Goal: Check status: Check status

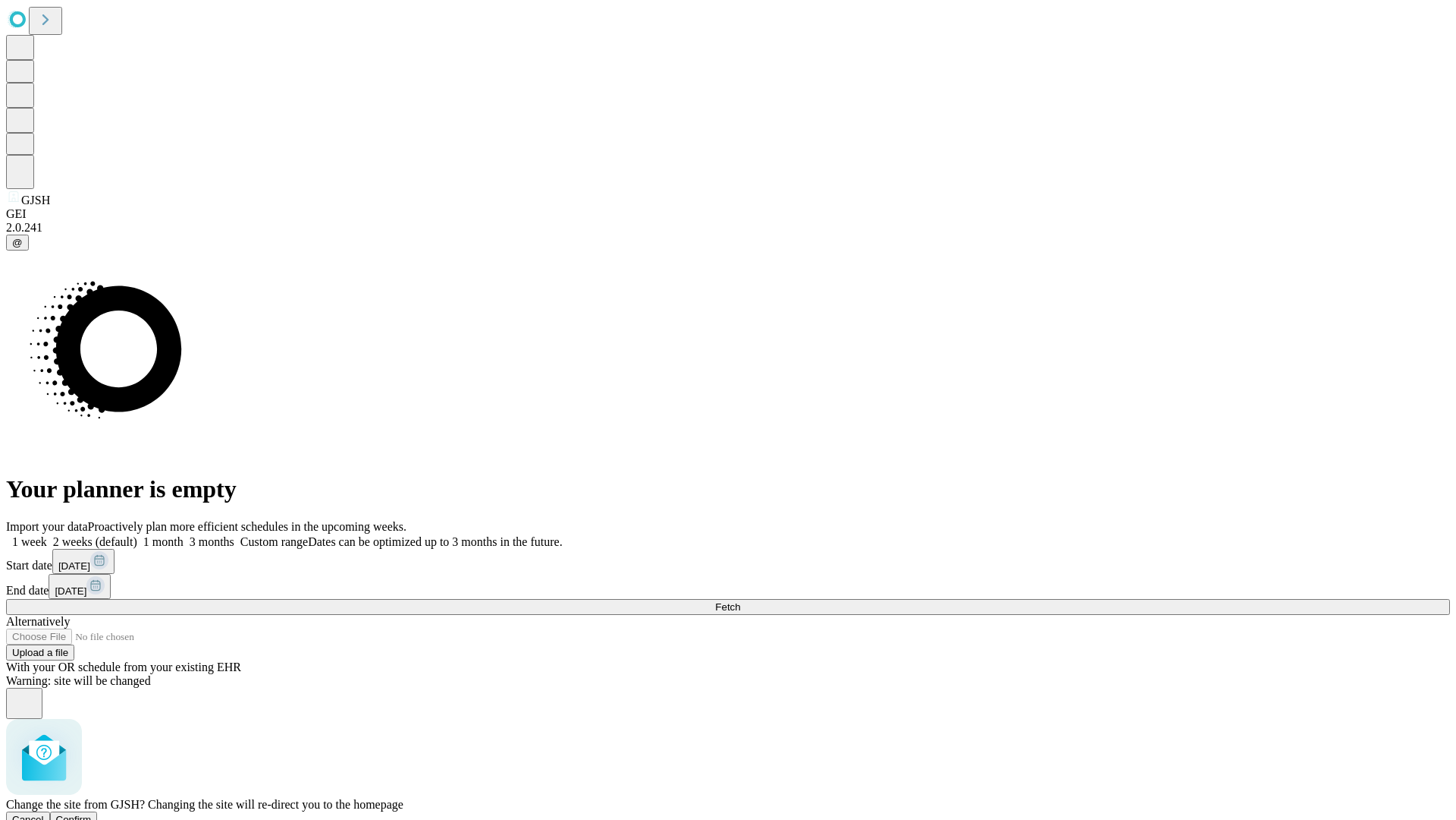
click at [92, 813] on span "Confirm" at bounding box center [73, 819] width 35 height 12
click at [183, 535] on label "1 month" at bounding box center [160, 541] width 46 height 13
click at [740, 602] on span "Fetch" at bounding box center [728, 607] width 25 height 12
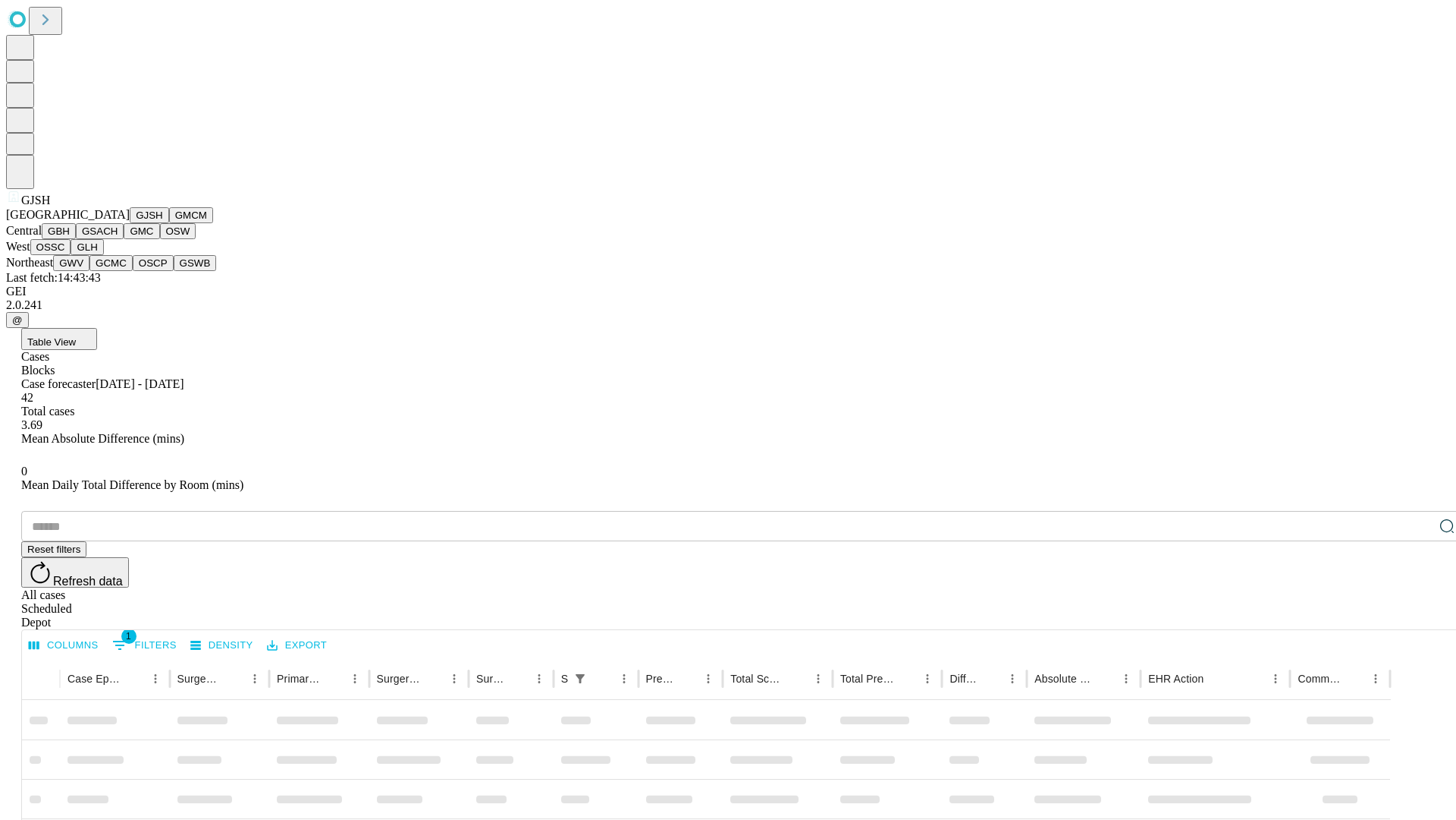
click at [169, 223] on button "GMCM" at bounding box center [191, 215] width 44 height 16
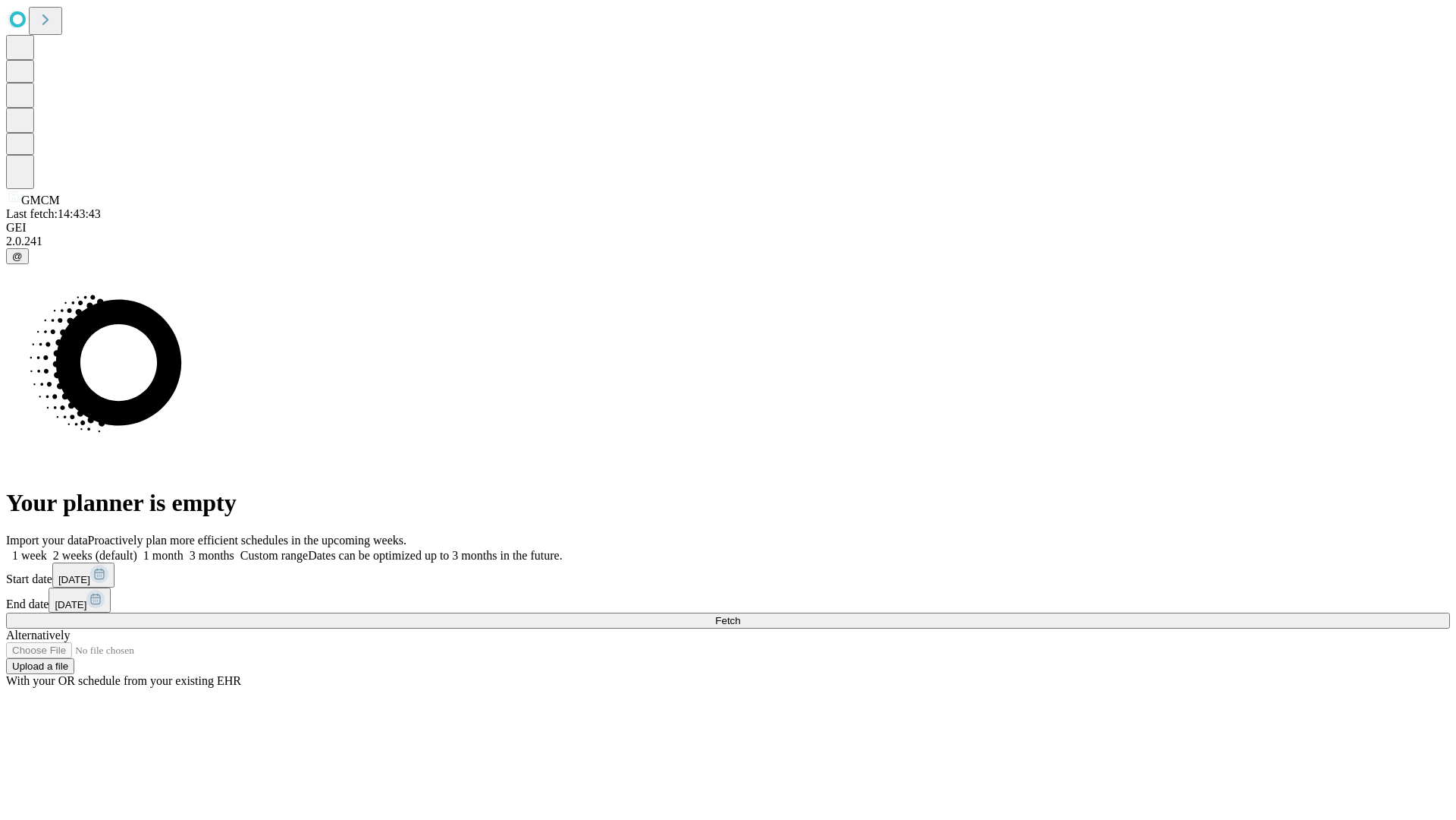
click at [740, 614] on span "Fetch" at bounding box center [728, 620] width 25 height 12
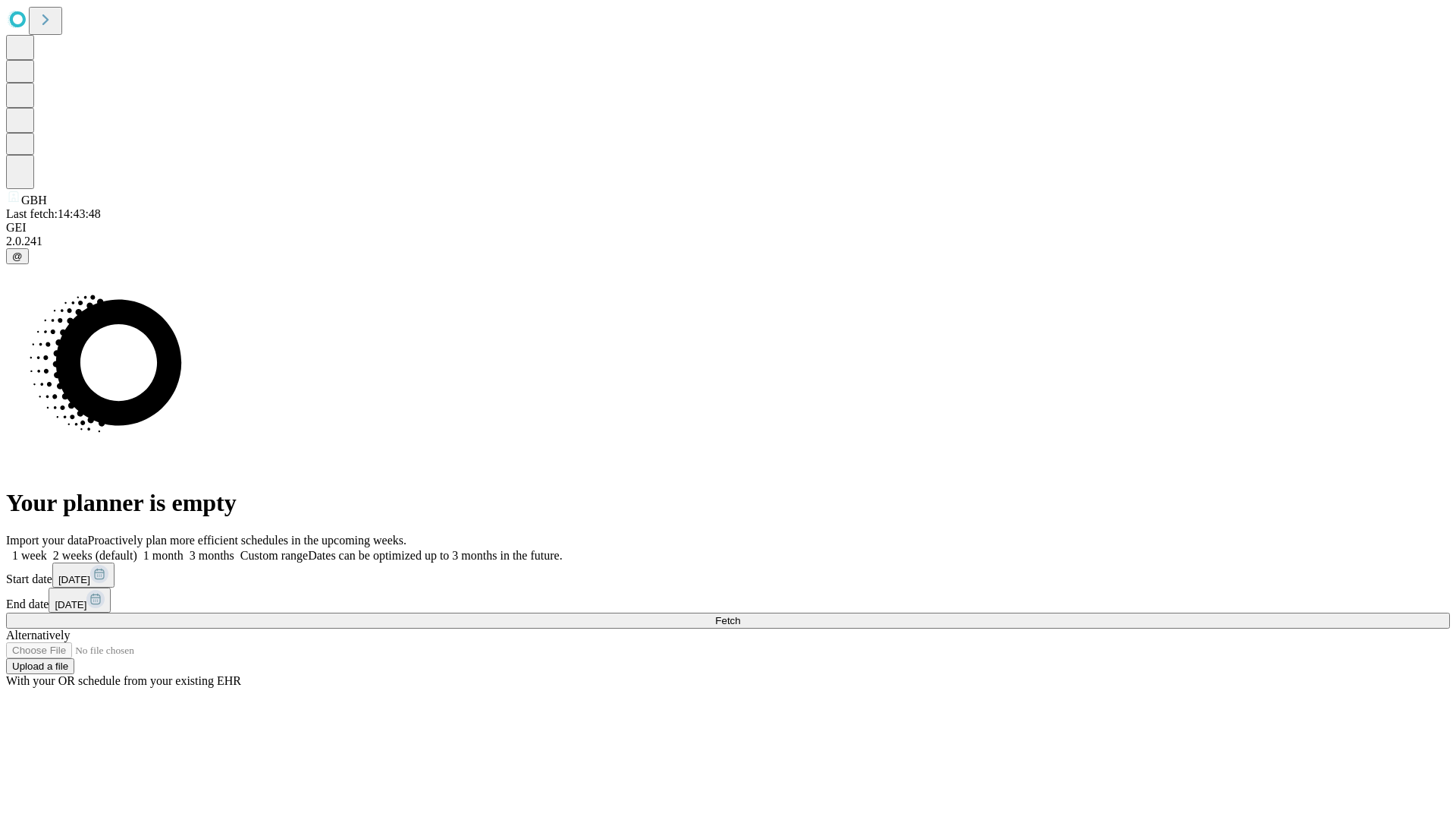
click at [183, 549] on label "1 month" at bounding box center [160, 555] width 46 height 13
click at [740, 614] on span "Fetch" at bounding box center [728, 620] width 25 height 12
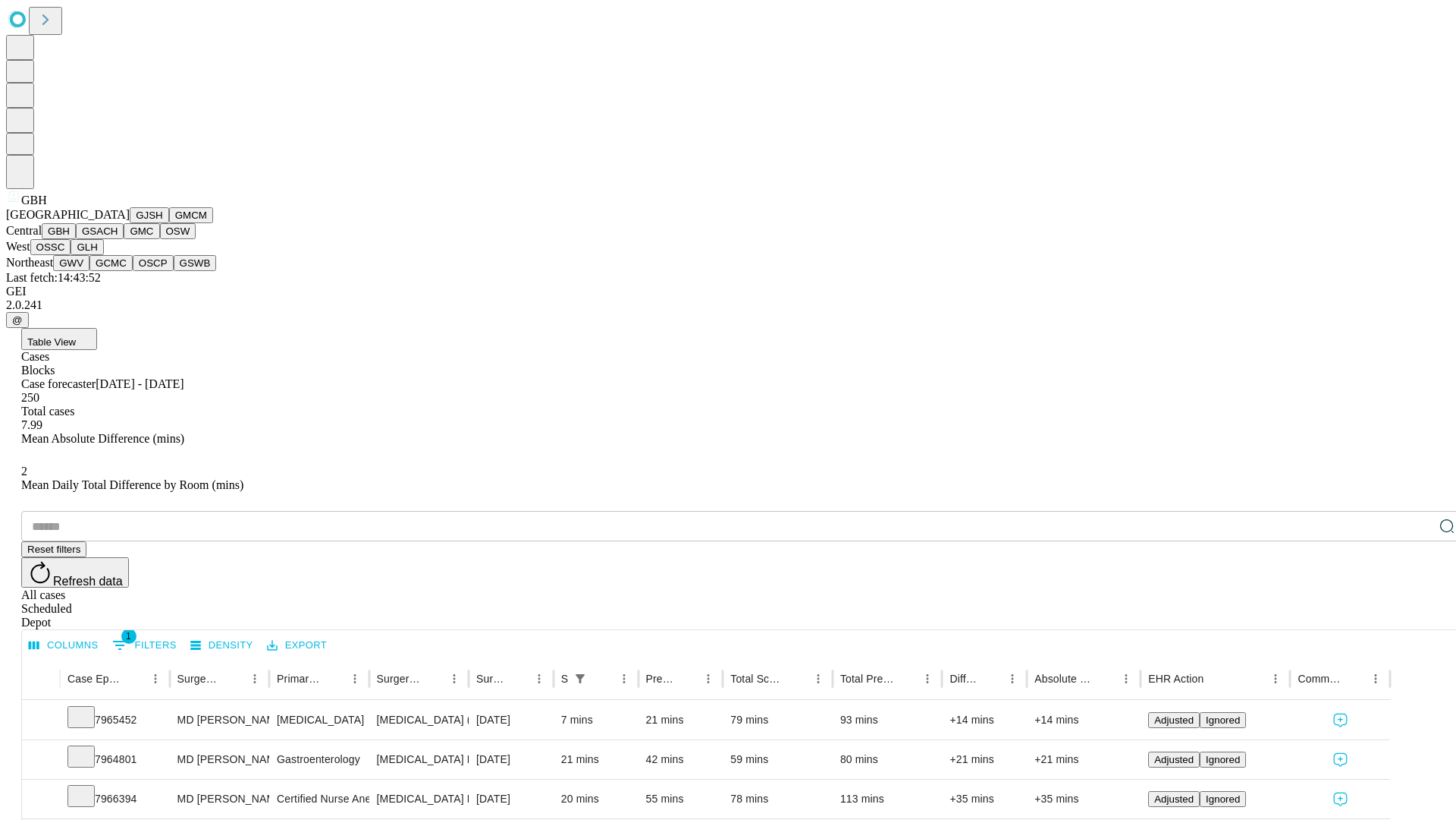
click at [117, 239] on button "GSACH" at bounding box center [99, 231] width 48 height 16
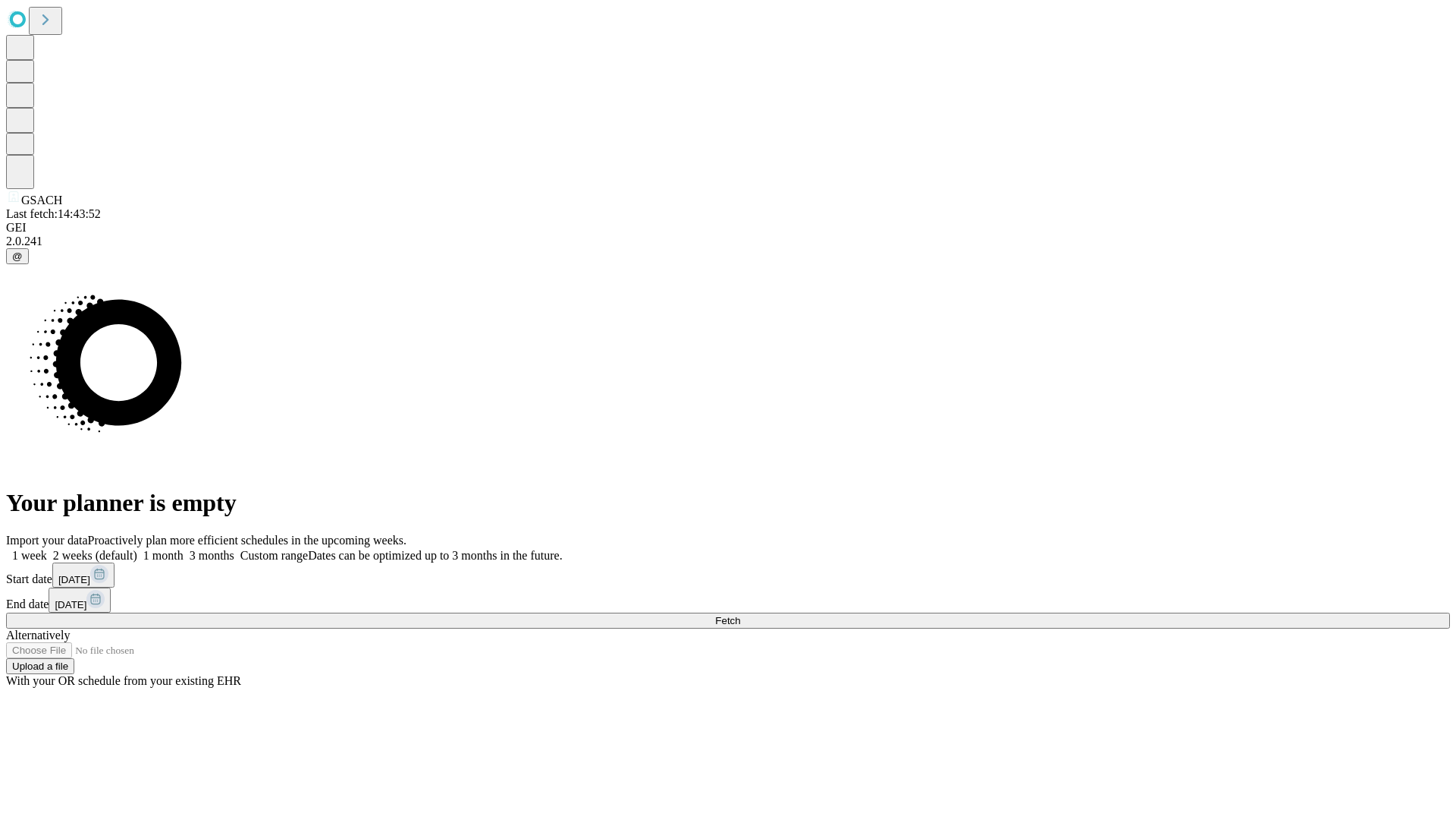
click at [183, 549] on label "1 month" at bounding box center [160, 555] width 46 height 13
click at [740, 614] on span "Fetch" at bounding box center [728, 620] width 25 height 12
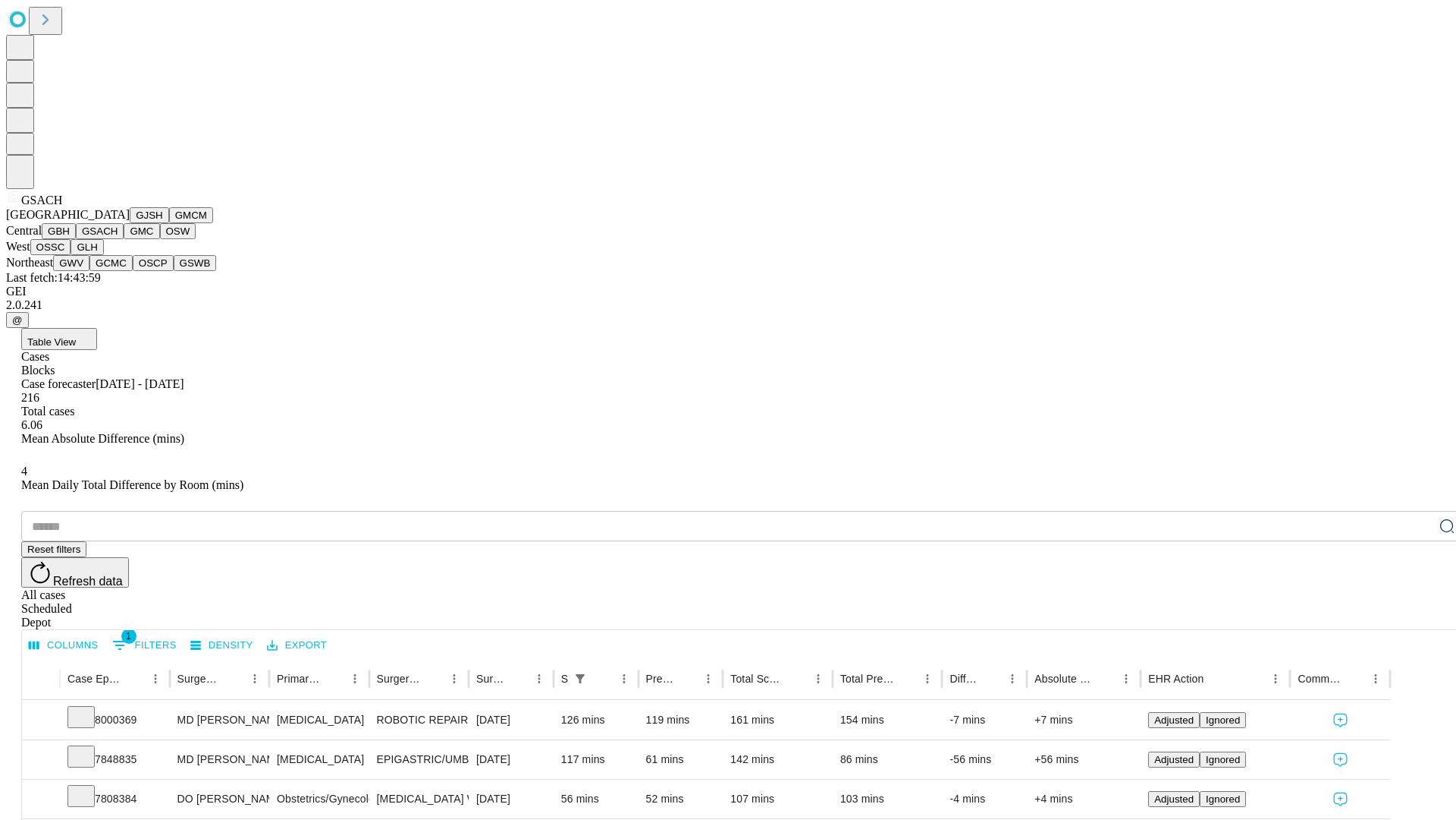
click at [123, 239] on button "GMC" at bounding box center [141, 231] width 35 height 16
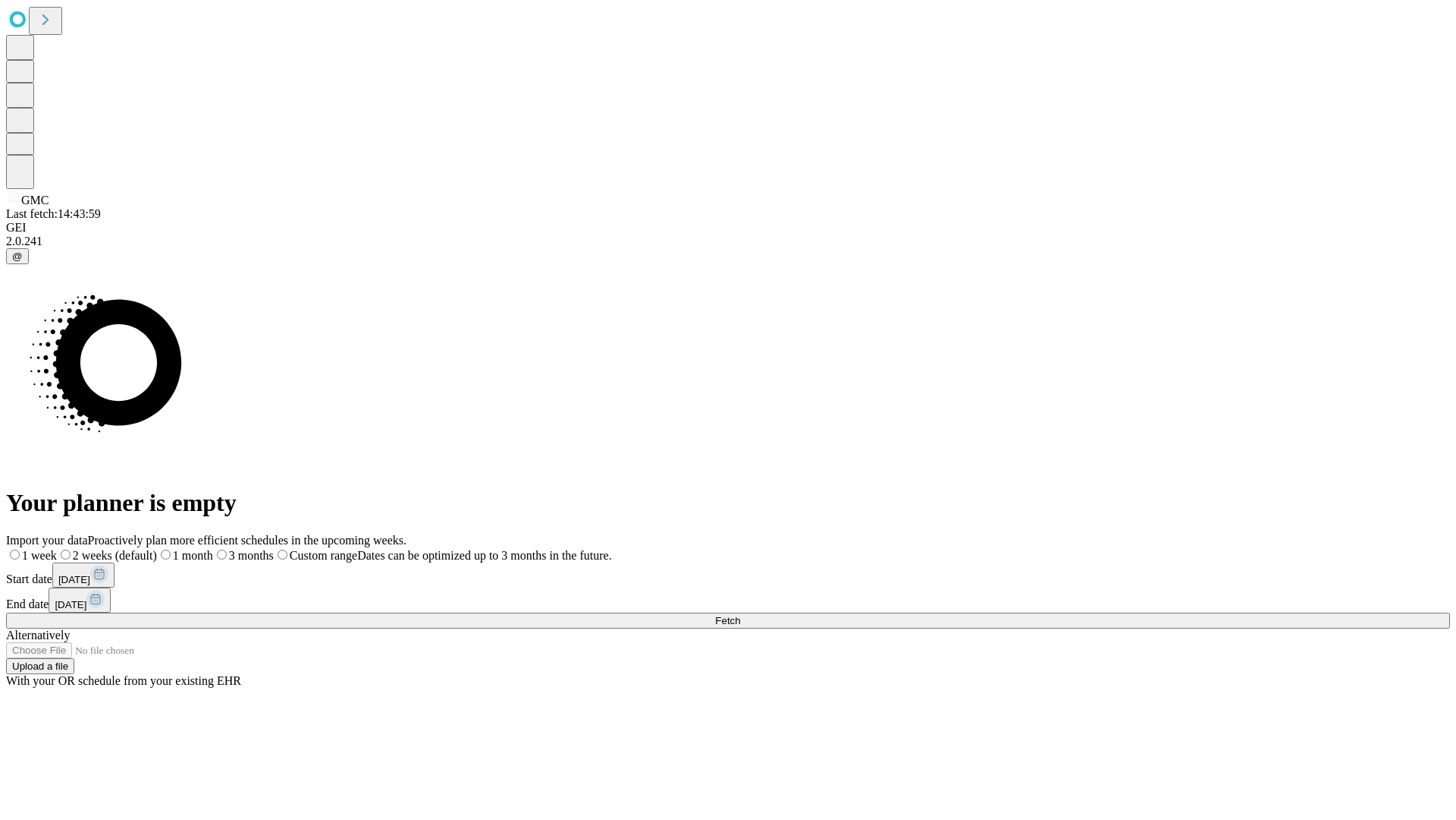
click at [213, 549] on label "1 month" at bounding box center [184, 555] width 56 height 13
click at [740, 614] on span "Fetch" at bounding box center [728, 620] width 25 height 12
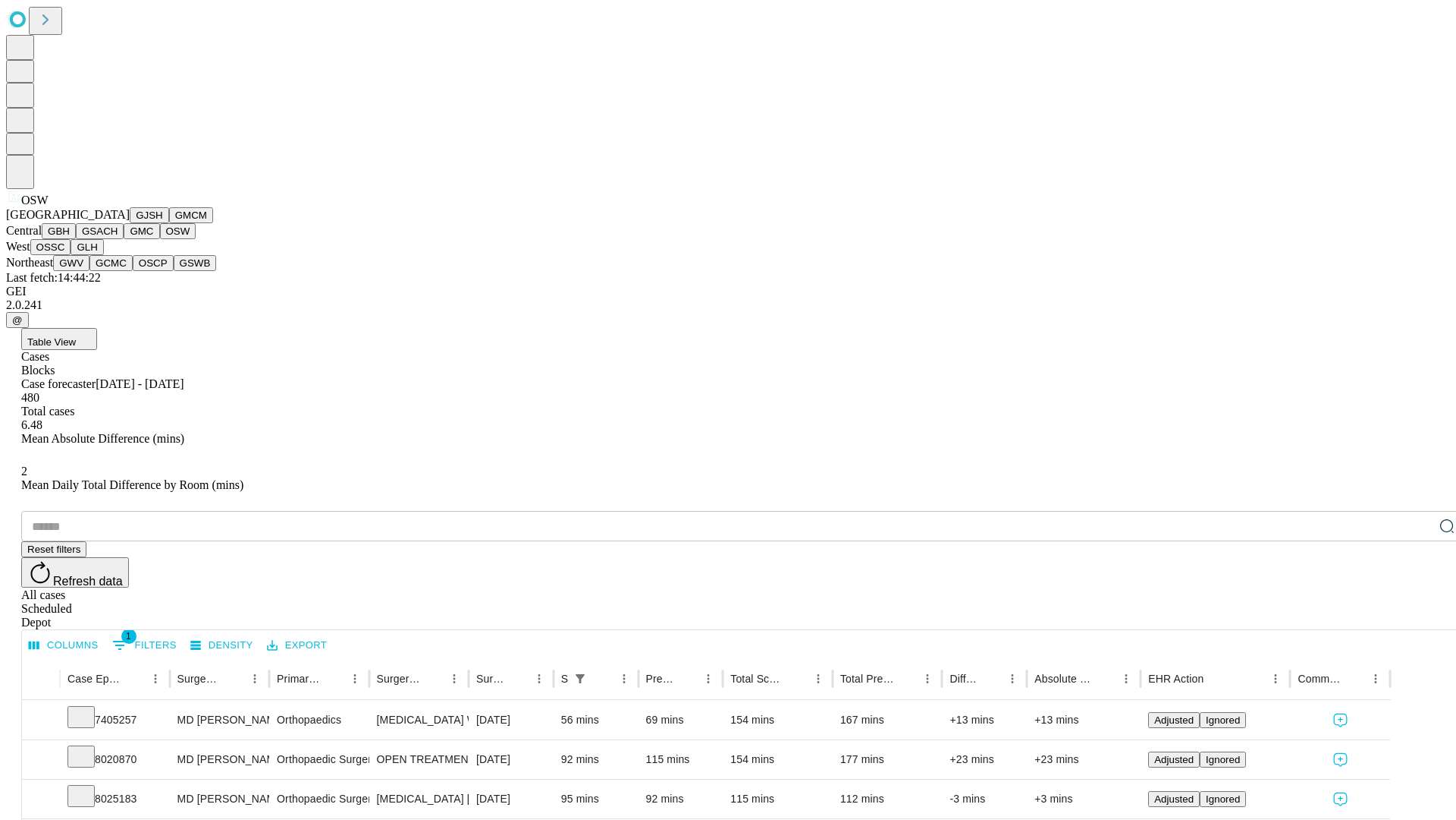
click at [71, 255] on button "OSSC" at bounding box center [51, 247] width 41 height 16
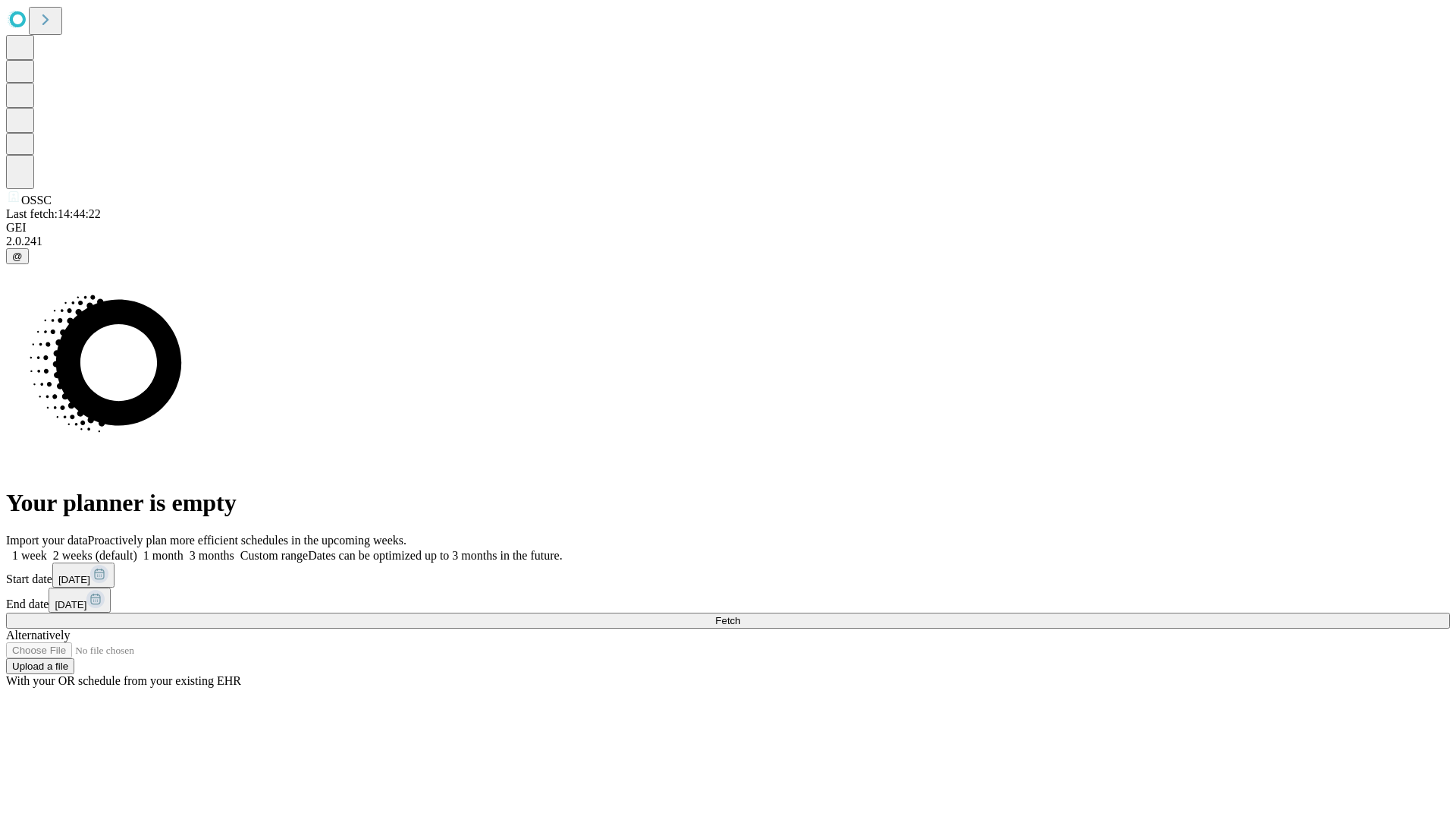
click at [183, 549] on label "1 month" at bounding box center [160, 555] width 46 height 13
click at [740, 614] on span "Fetch" at bounding box center [728, 620] width 25 height 12
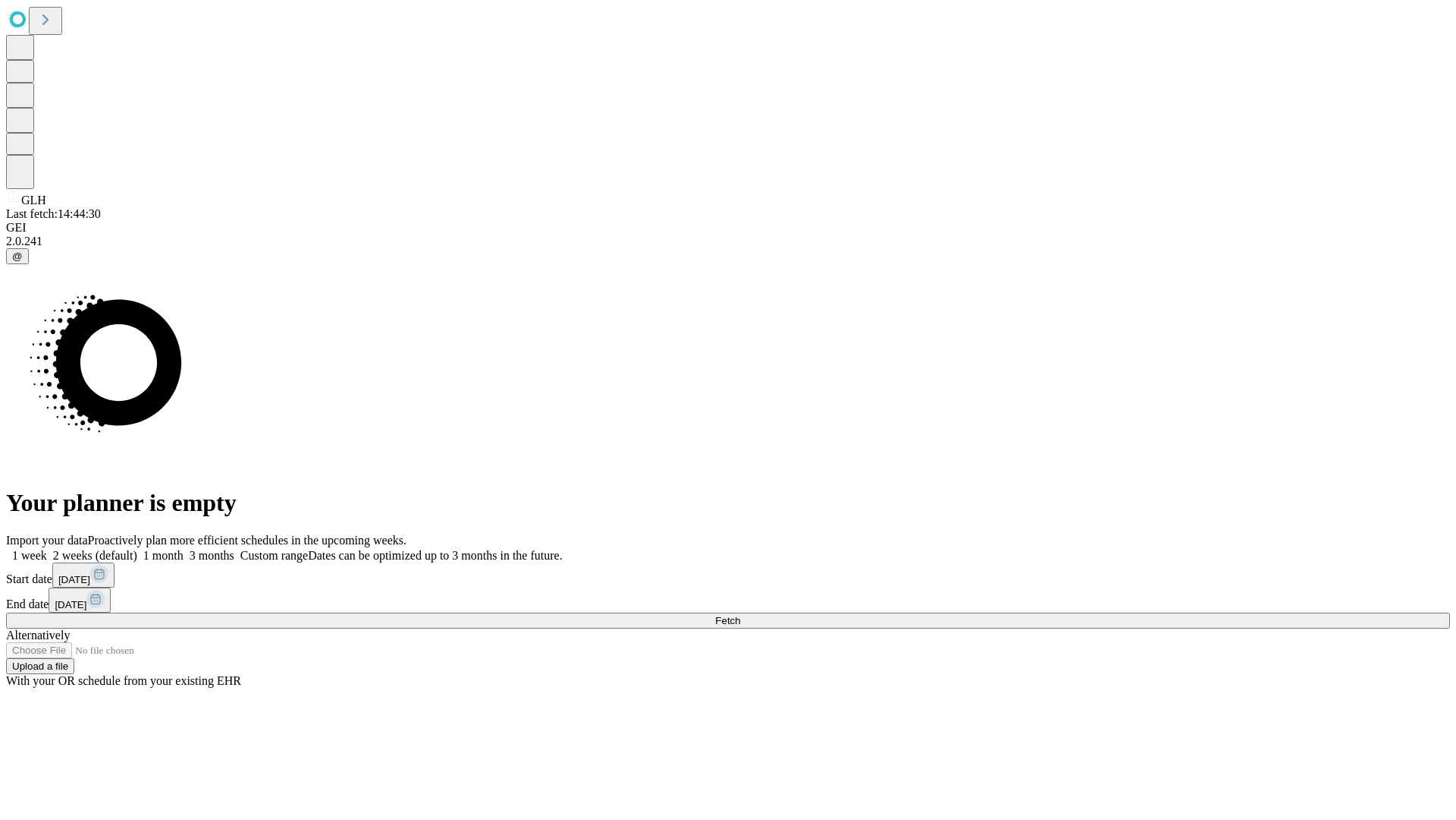
click at [183, 549] on label "1 month" at bounding box center [160, 555] width 46 height 13
click at [740, 614] on span "Fetch" at bounding box center [728, 620] width 25 height 12
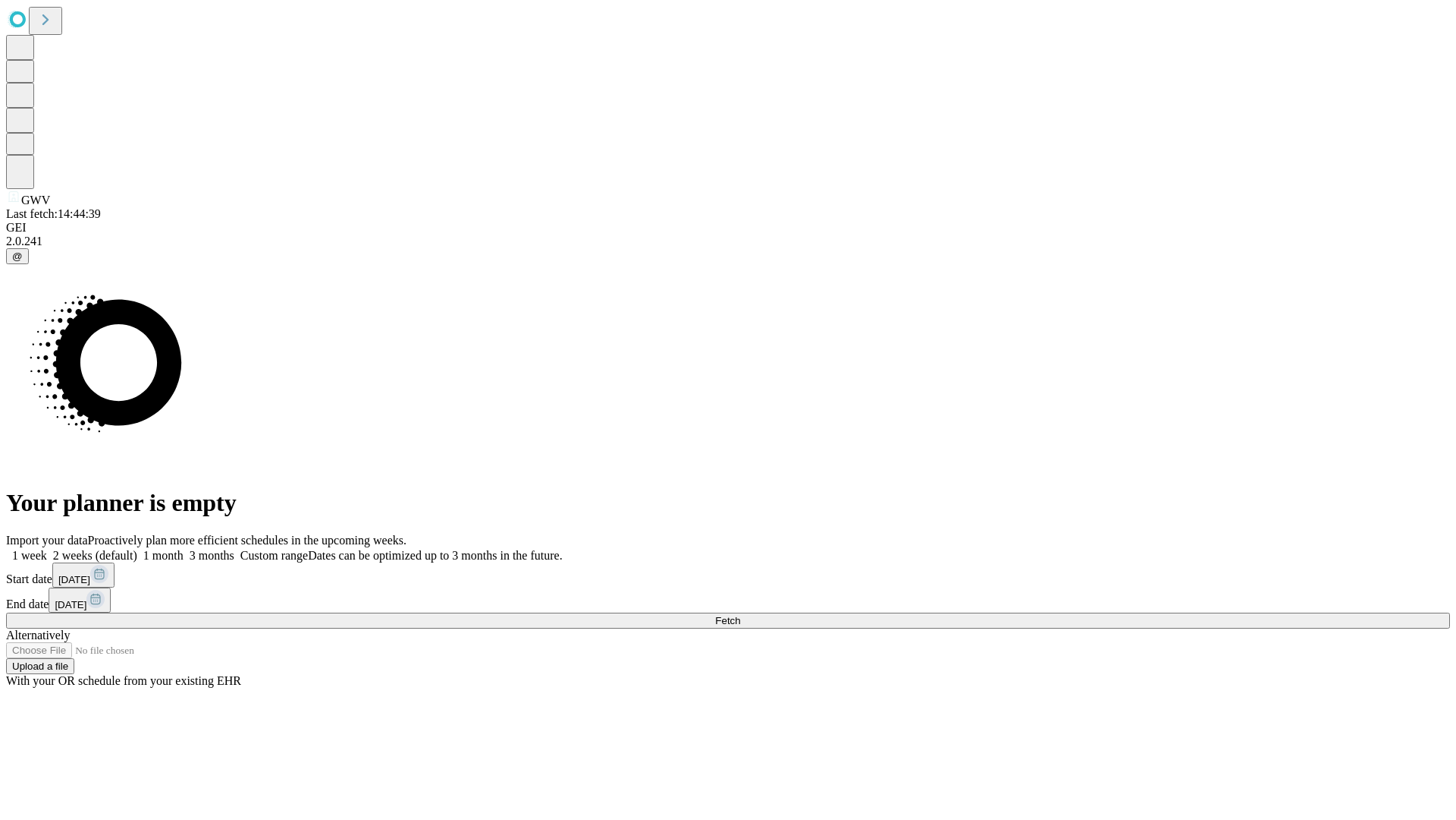
click at [740, 614] on span "Fetch" at bounding box center [728, 620] width 25 height 12
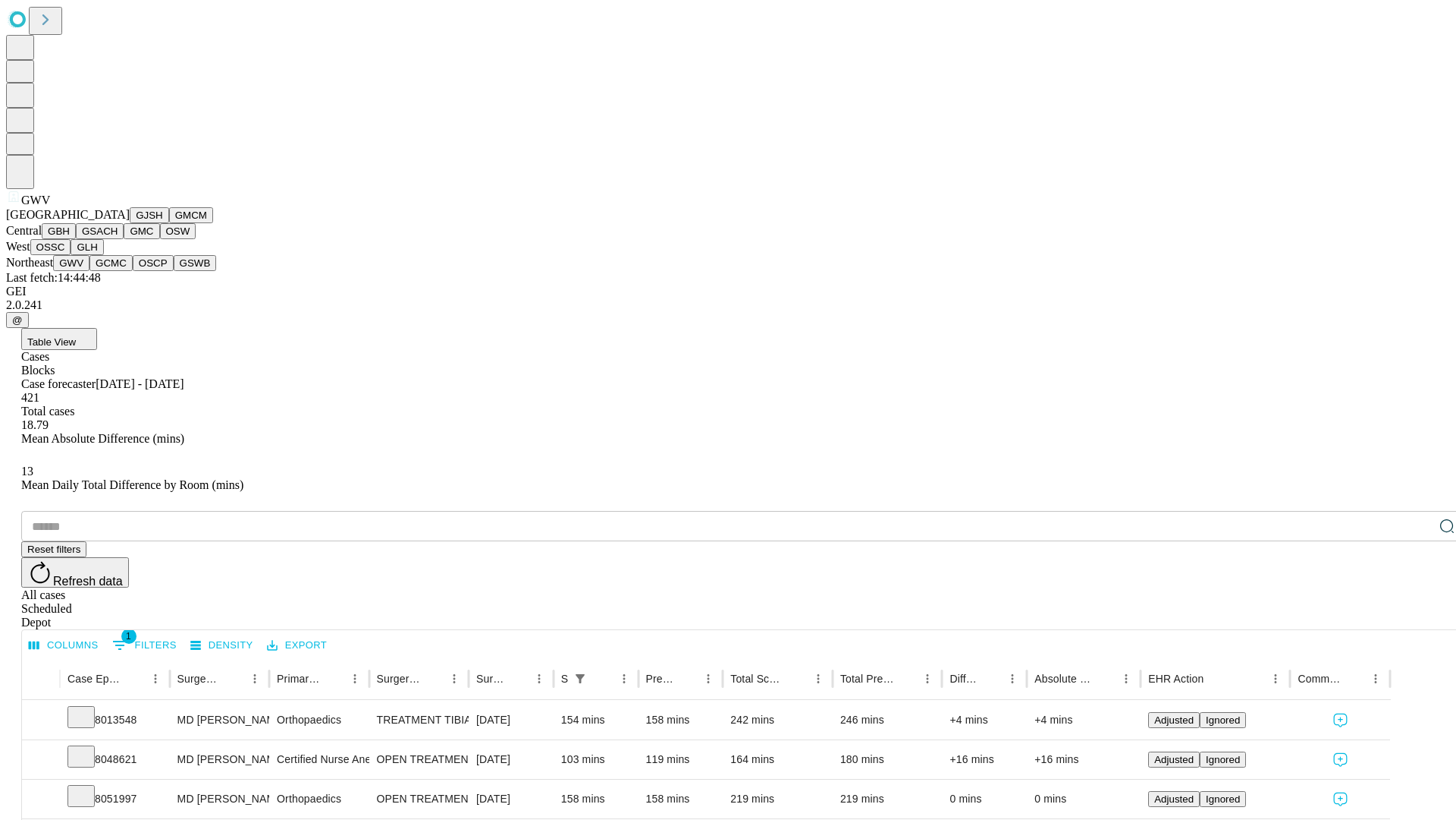
click at [117, 271] on button "GCMC" at bounding box center [111, 263] width 43 height 16
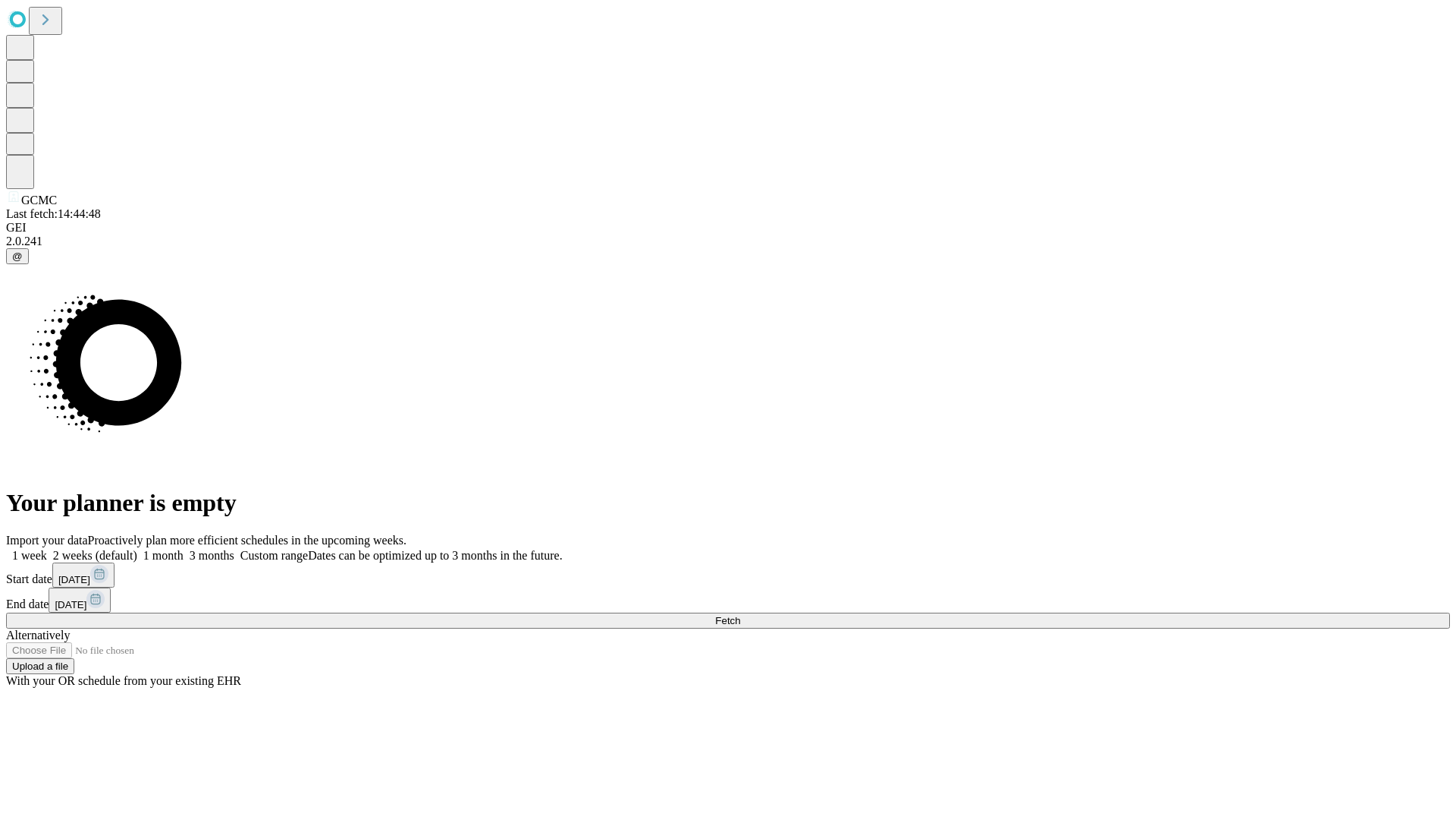
click at [183, 549] on label "1 month" at bounding box center [160, 555] width 46 height 13
click at [740, 614] on span "Fetch" at bounding box center [728, 620] width 25 height 12
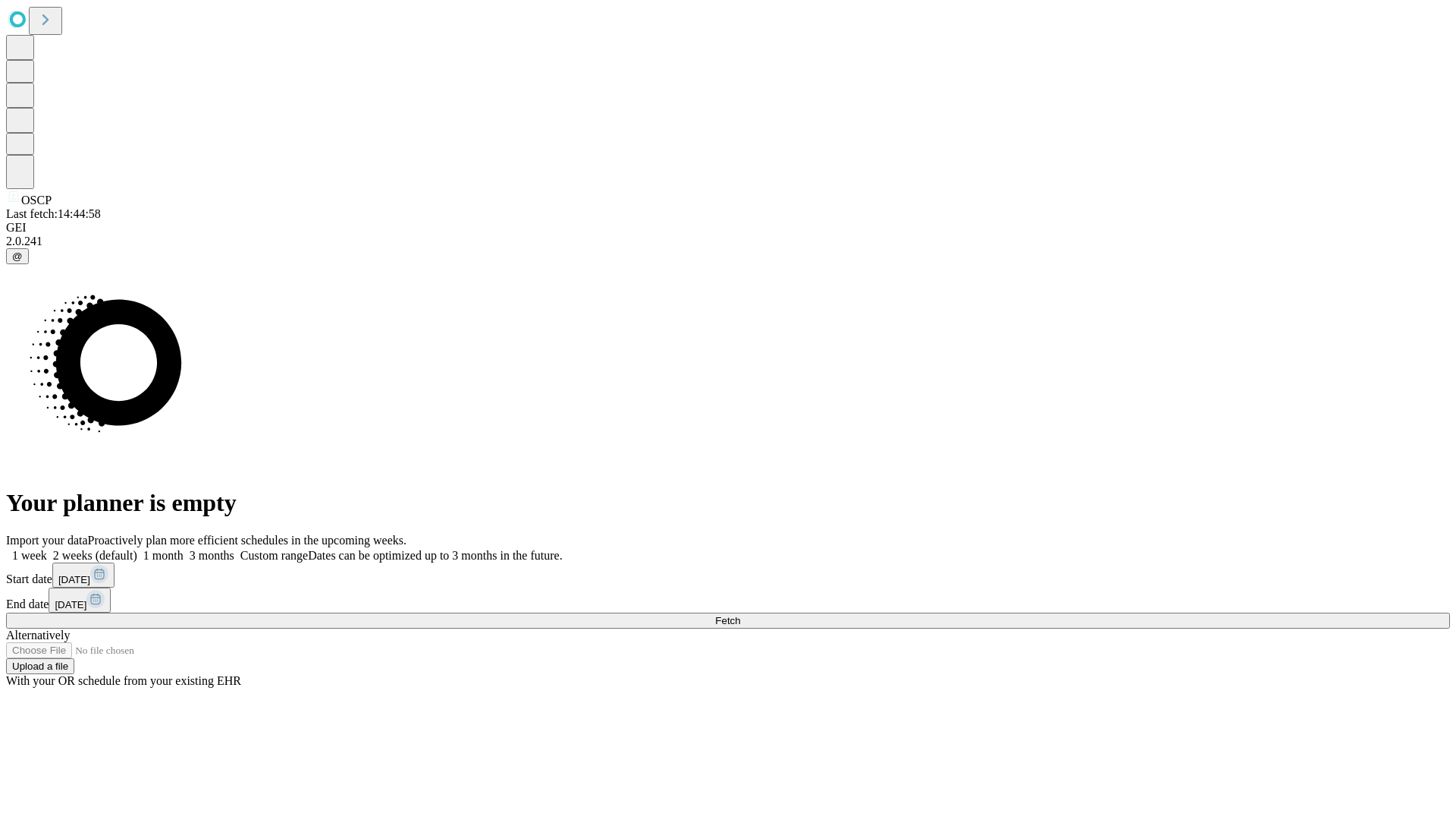
click at [183, 549] on label "1 month" at bounding box center [160, 555] width 46 height 13
click at [740, 614] on span "Fetch" at bounding box center [728, 620] width 25 height 12
